Goal: Task Accomplishment & Management: Manage account settings

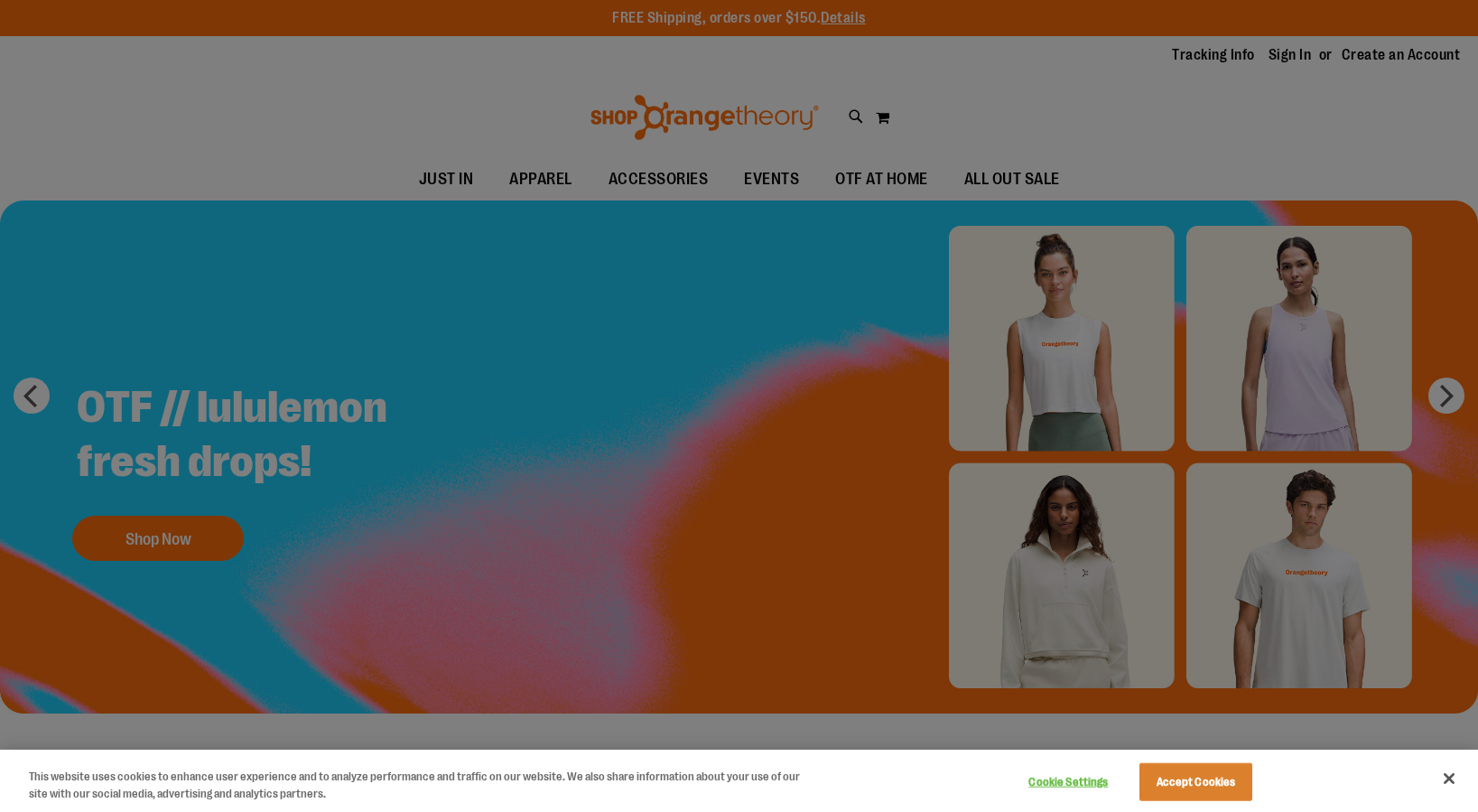
click at [1296, 51] on div at bounding box center [739, 406] width 1478 height 812
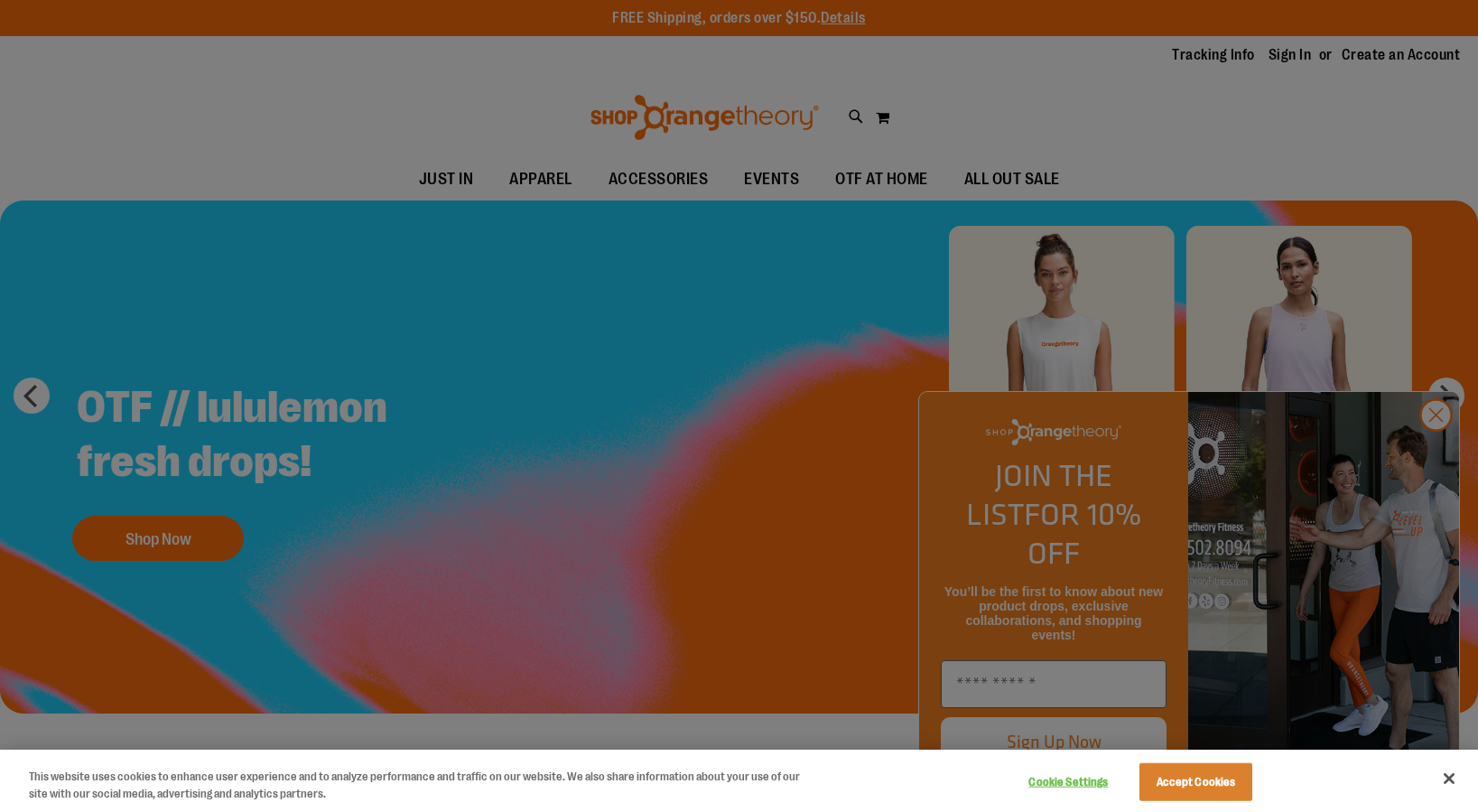
click at [1432, 458] on div at bounding box center [739, 406] width 1478 height 812
click at [1195, 778] on button "Accept Cookies" at bounding box center [1195, 782] width 113 height 38
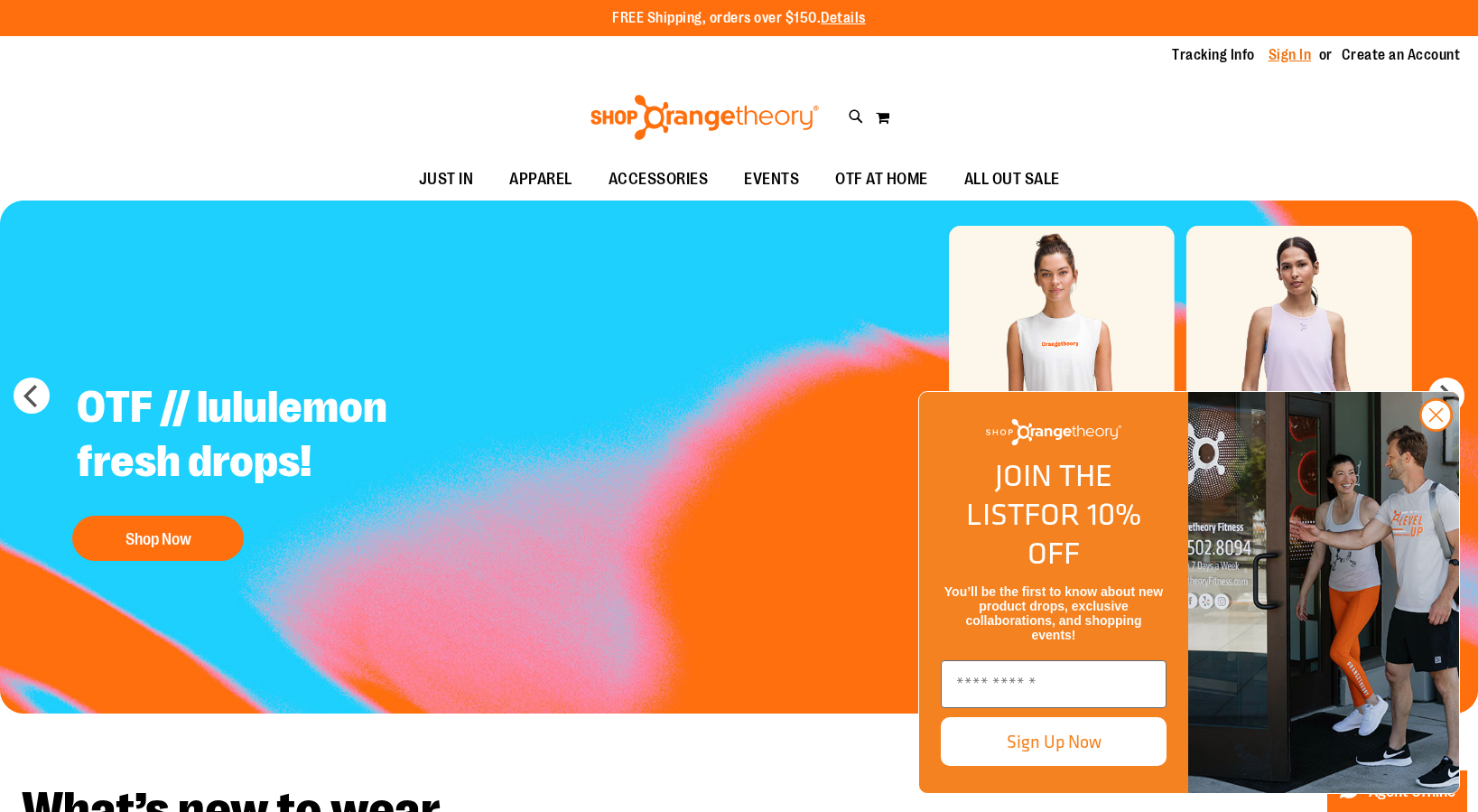
click at [1294, 51] on link "Sign In" at bounding box center [1290, 55] width 43 height 20
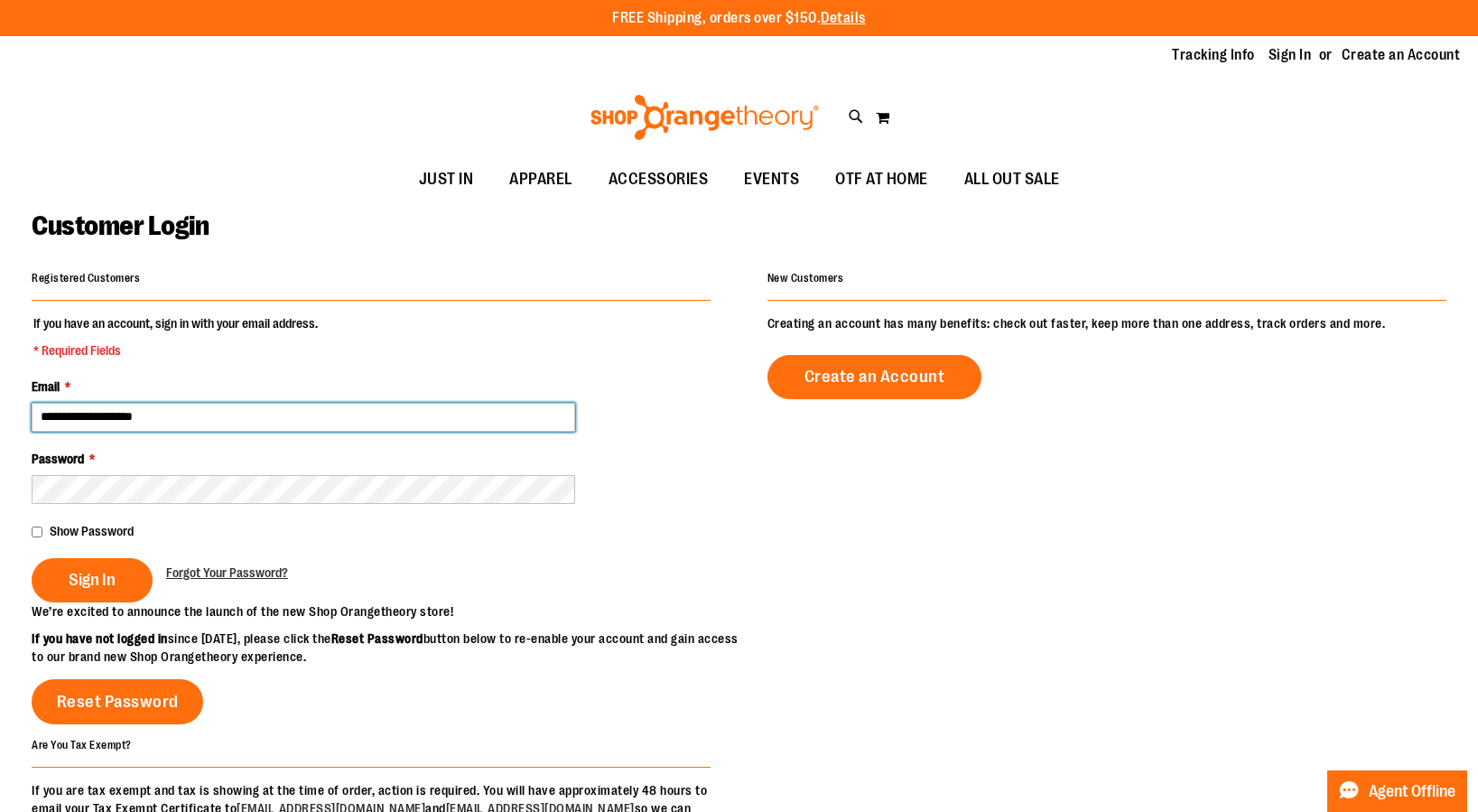
type input "**********"
click at [252, 560] on div "Forgot Your Password?" at bounding box center [227, 569] width 122 height 24
click at [98, 533] on span "Show Password" at bounding box center [92, 530] width 84 height 15
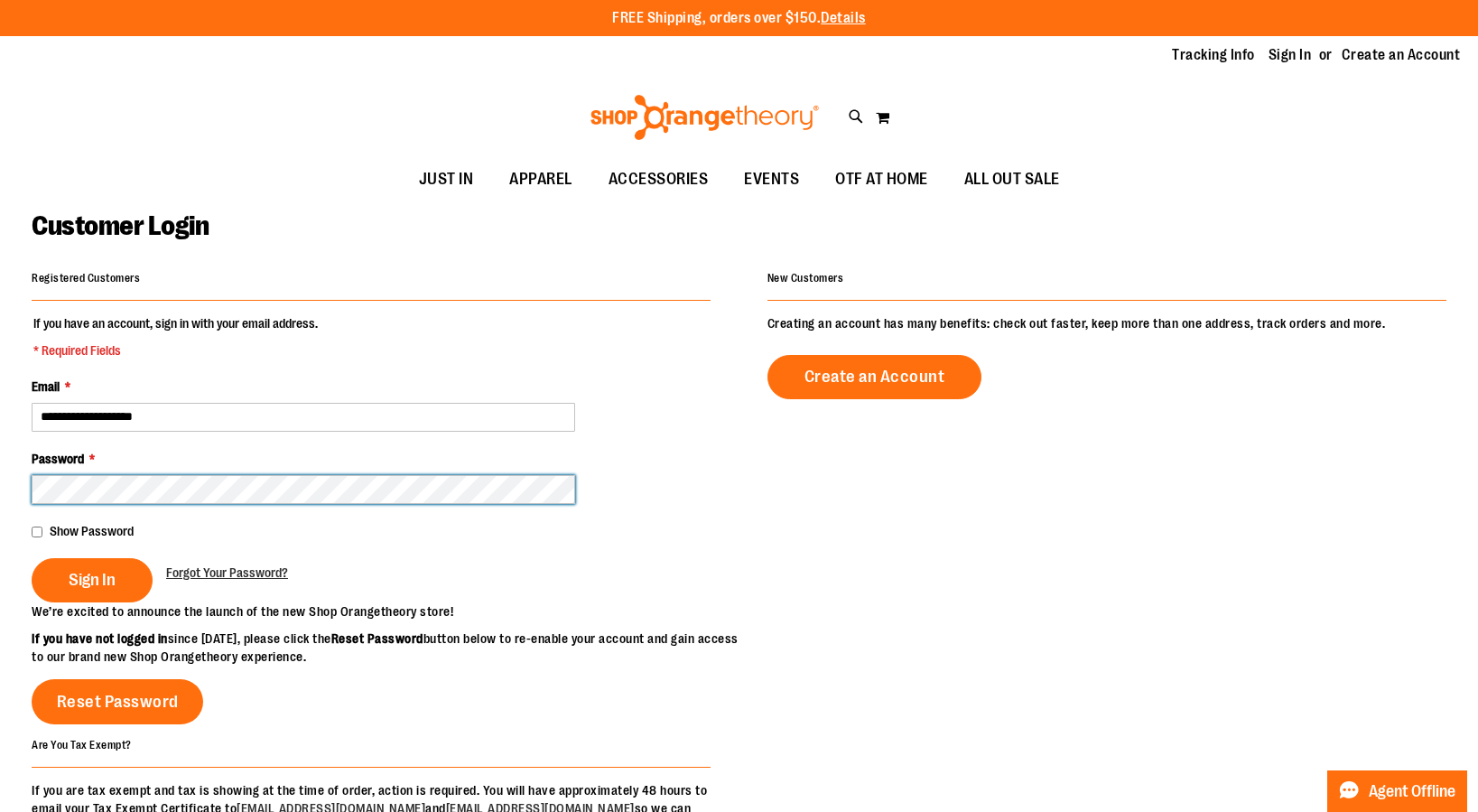
click at [91, 577] on button "Sign In" at bounding box center [91, 579] width 121 height 44
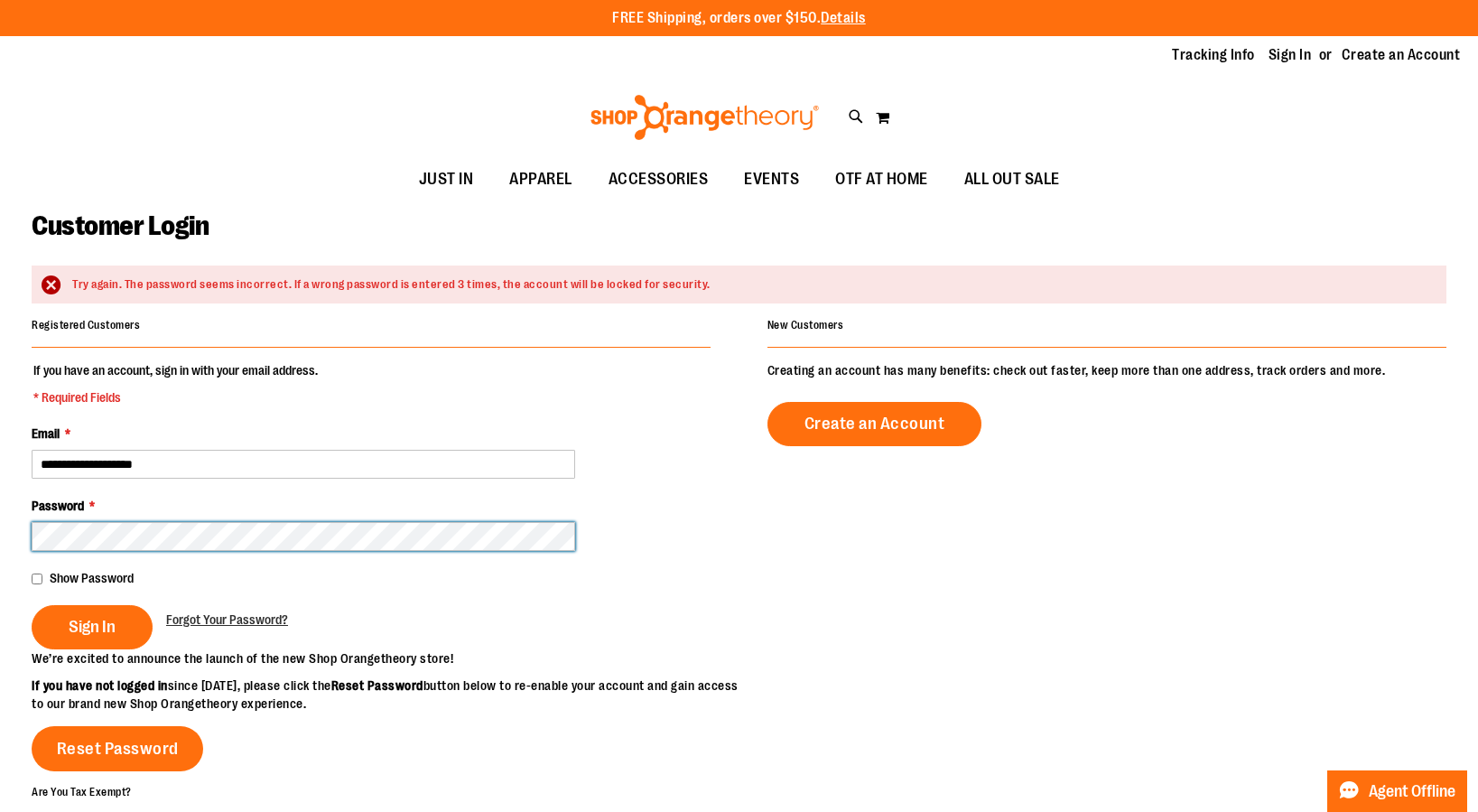
click at [91, 624] on button "Sign In" at bounding box center [91, 626] width 121 height 44
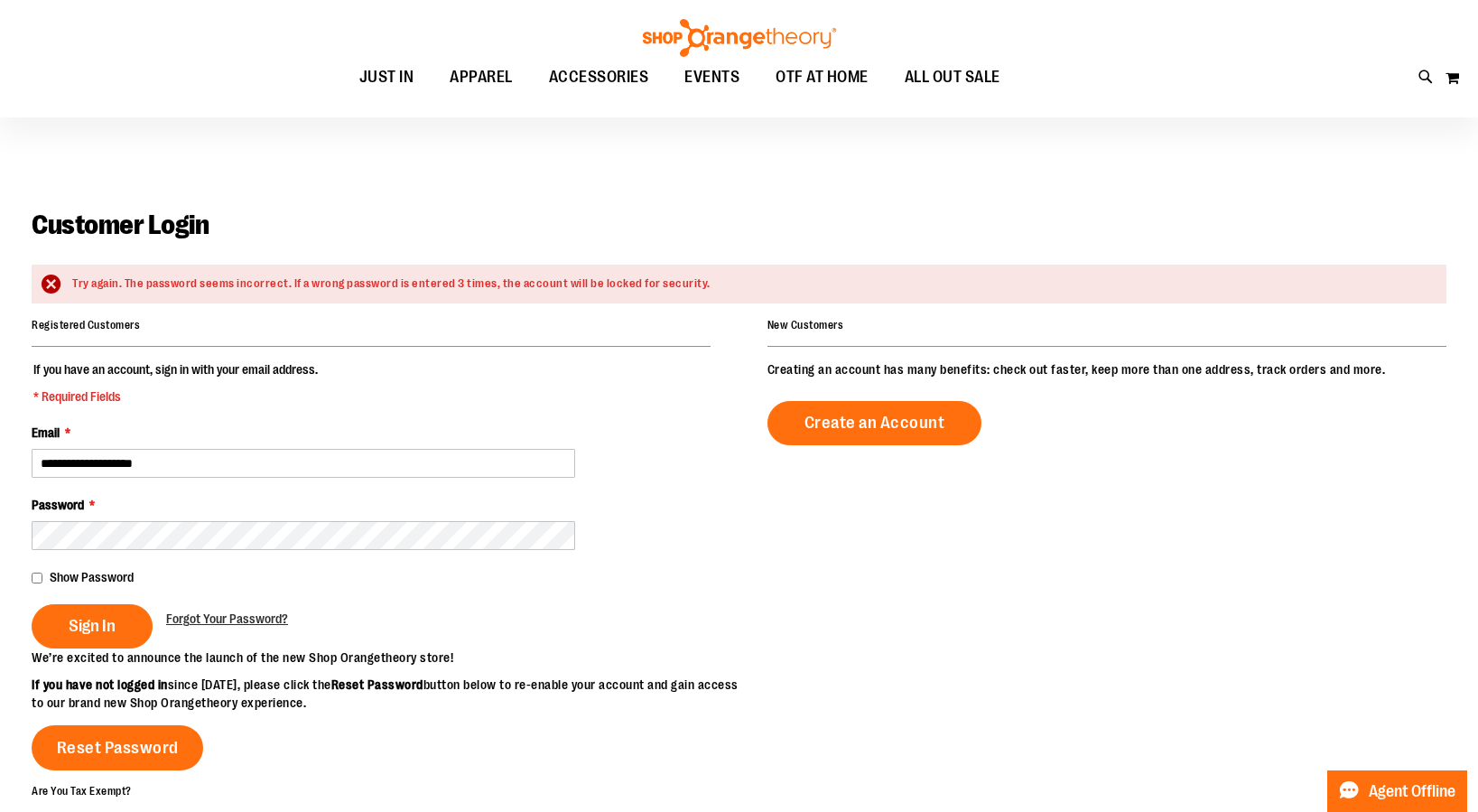
scroll to position [431, 0]
